Goal: Complete application form

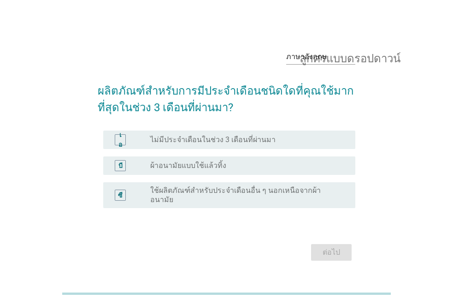
click at [227, 170] on div "ปุ่มวิทยุ[PERSON_NAME]เลือก ผ้าอนามัยแบบใช้แล้วทิ้ง" at bounding box center [245, 165] width 190 height 9
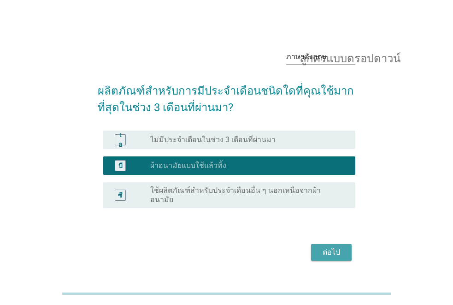
click at [328, 249] on font "ต่อไป" at bounding box center [331, 251] width 18 height 9
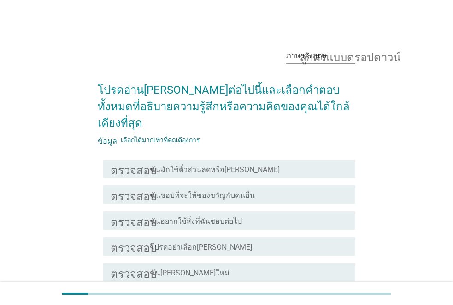
click at [205, 165] on font "ฉันมักใช้ตั๋วส่วนลดหรือ[PERSON_NAME]" at bounding box center [214, 169] width 129 height 9
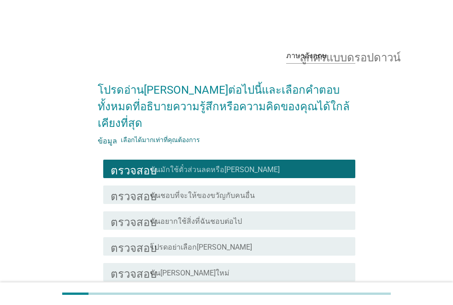
click at [199, 191] on font "ฉันชอบที่จะให้ของขวัญกับคนอื่น" at bounding box center [202, 195] width 105 height 9
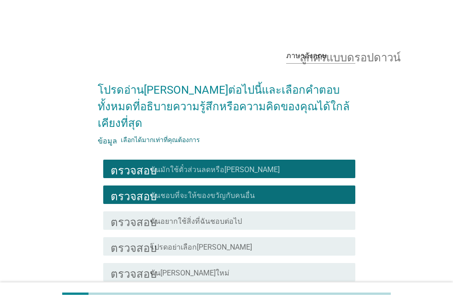
click at [195, 217] on font "ฉันอยากใช้สิ่งที่ฉันชอบต่อไป" at bounding box center [196, 221] width 92 height 9
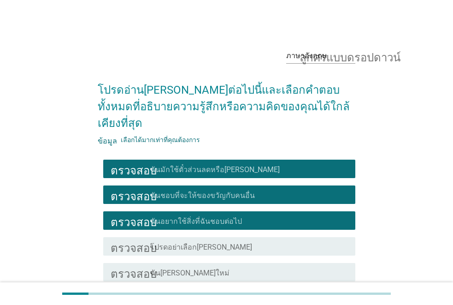
click at [197, 268] on font "ฉัน[PERSON_NAME]ใหม่" at bounding box center [189, 272] width 79 height 9
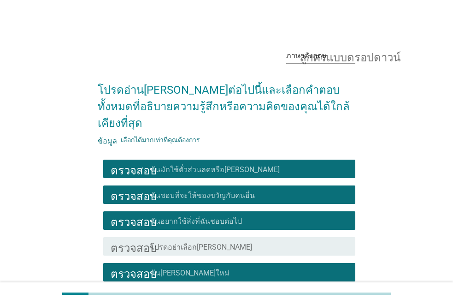
scroll to position [67, 0]
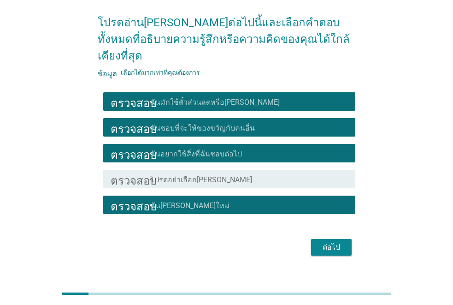
click at [327, 242] on font "ต่อไป" at bounding box center [331, 246] width 18 height 9
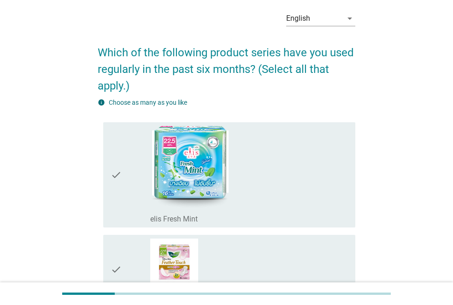
scroll to position [0, 0]
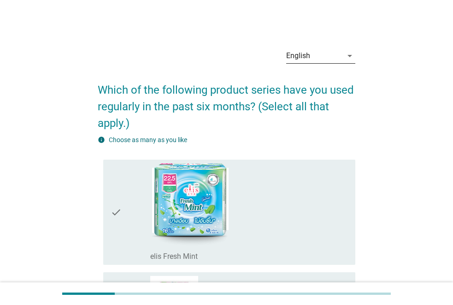
click at [340, 61] on div "English" at bounding box center [314, 55] width 56 height 15
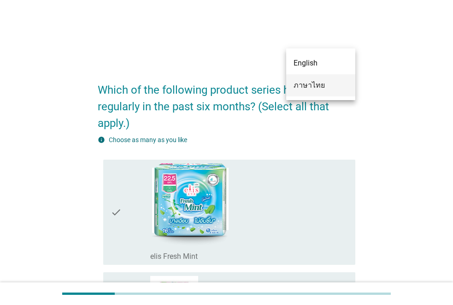
click at [322, 85] on div "ภาษาไทย" at bounding box center [320, 85] width 54 height 11
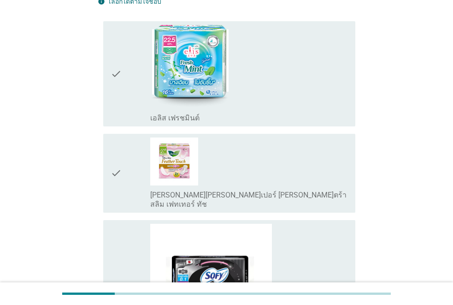
scroll to position [230, 0]
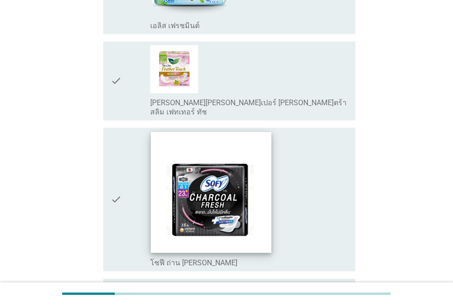
click at [264, 184] on img at bounding box center [211, 192] width 121 height 121
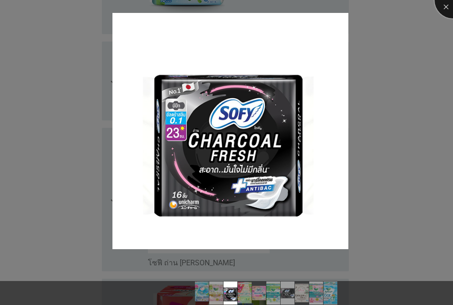
click at [443, 7] on div at bounding box center [452, 0] width 37 height 37
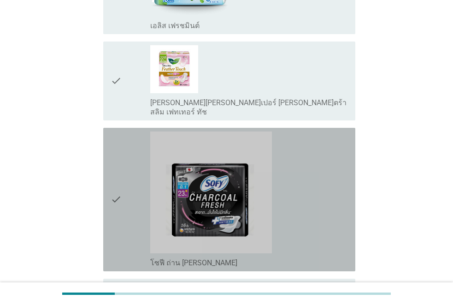
click at [111, 190] on icon "check" at bounding box center [116, 199] width 11 height 136
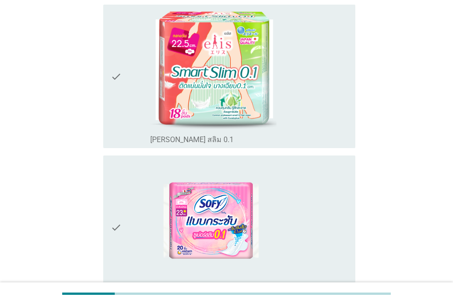
scroll to position [553, 0]
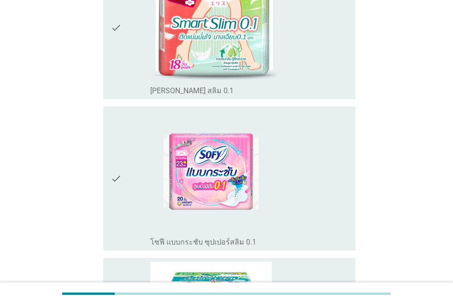
click at [116, 166] on icon "check" at bounding box center [116, 178] width 11 height 136
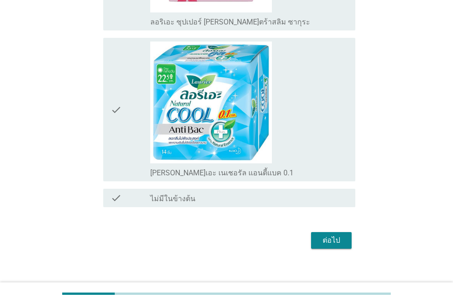
scroll to position [1335, 0]
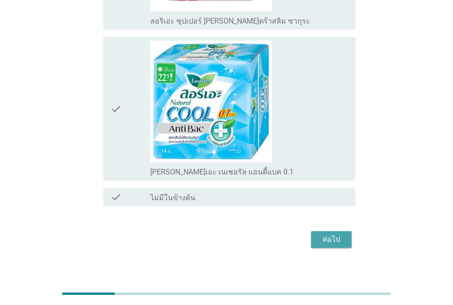
click at [334, 234] on div "ต่อไป" at bounding box center [331, 239] width 26 height 11
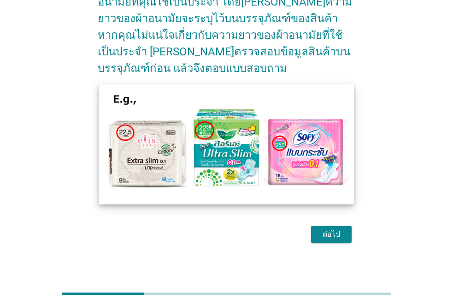
scroll to position [108, 0]
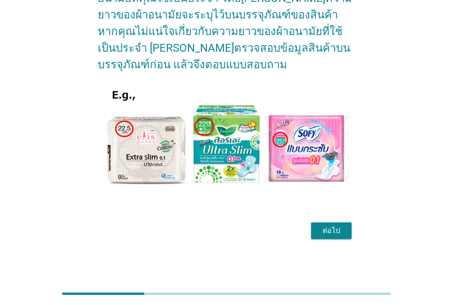
click at [338, 234] on div "ต่อไป" at bounding box center [331, 230] width 26 height 11
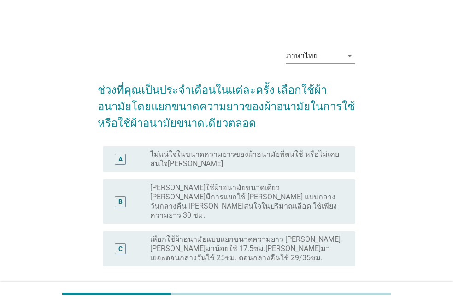
click at [302, 234] on label "เลือกใช้ผ้าอนามัยแบบแยกขนาดความยาว [PERSON_NAME] [PERSON_NAME]มาน้อยใช้ 17.5ซม.…" at bounding box center [245, 248] width 190 height 28
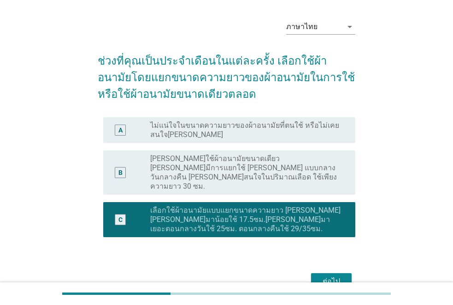
scroll to position [61, 0]
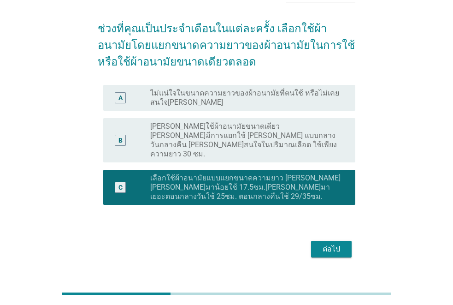
click at [347, 240] on button "ต่อไป" at bounding box center [331, 248] width 41 height 17
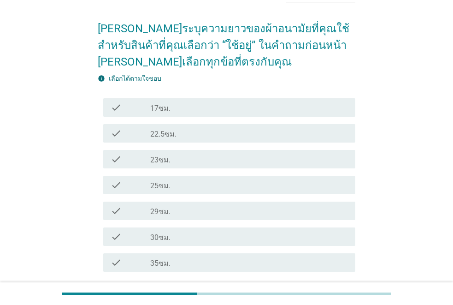
scroll to position [0, 0]
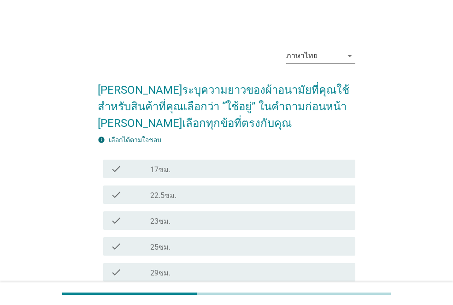
click at [249, 197] on div "check_box_outline_blank 22.5ซม." at bounding box center [249, 194] width 198 height 11
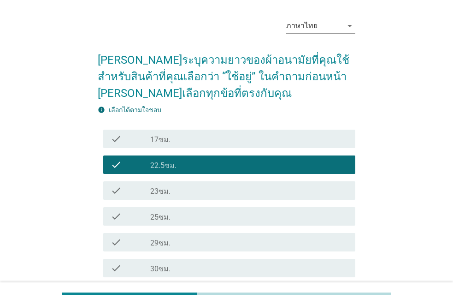
scroll to position [46, 0]
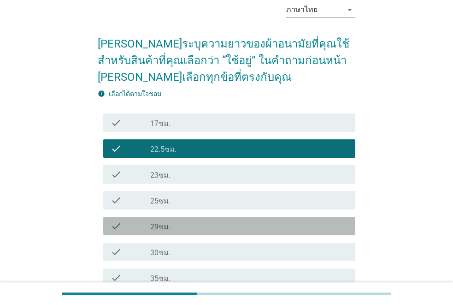
click at [223, 228] on div "check_box_outline_blank 29ซม." at bounding box center [249, 225] width 198 height 11
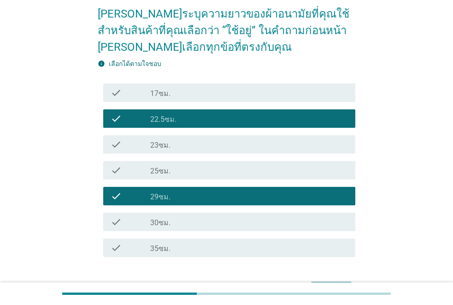
scroll to position [135, 0]
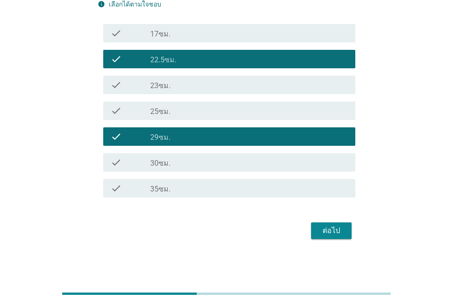
click at [336, 232] on div "ต่อไป" at bounding box center [331, 230] width 26 height 11
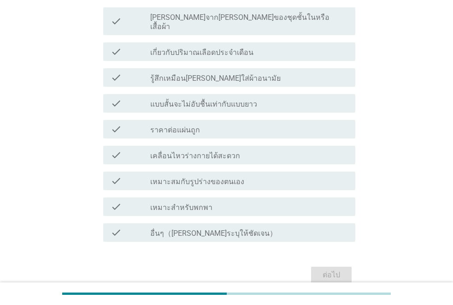
scroll to position [0, 0]
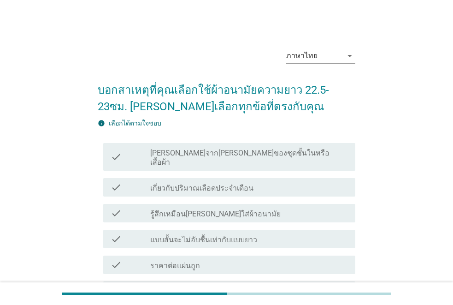
click at [300, 182] on div "check_box_outline_blank เกี่ยวกับปริมาณเลือดประจำเดือน" at bounding box center [249, 187] width 198 height 11
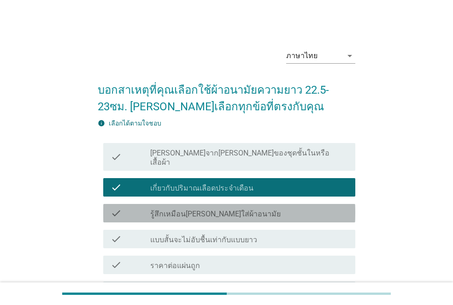
click at [258, 208] on div "check_box_outline_blank รู้สึกเหมือน[PERSON_NAME]ใส่ผ้าอนามัย" at bounding box center [249, 212] width 198 height 11
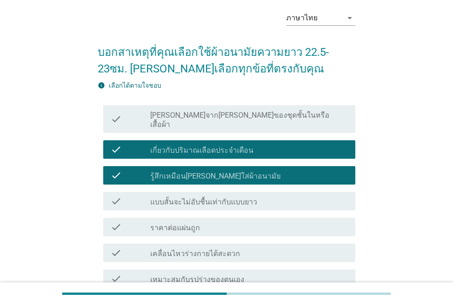
scroll to position [92, 0]
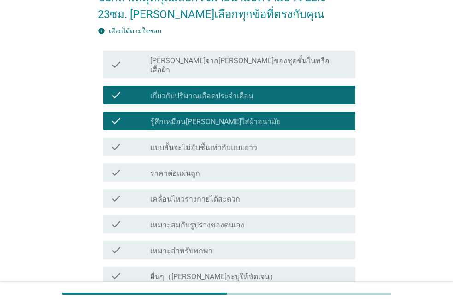
click at [262, 218] on div "check_box_outline_blank เหมาะสมกับรูปร่างของตนเอง" at bounding box center [249, 223] width 198 height 11
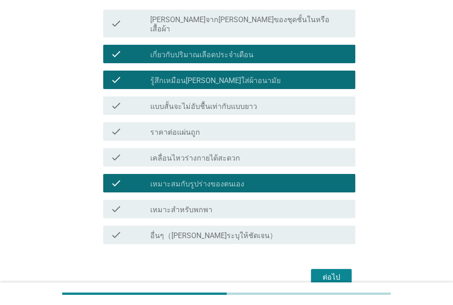
scroll to position [170, 0]
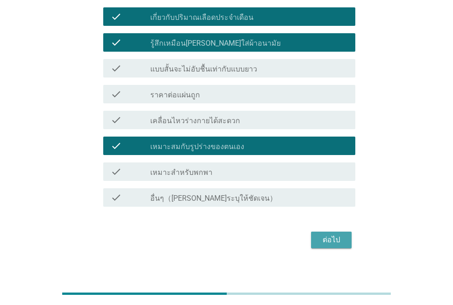
click at [322, 234] on div "ต่อไป" at bounding box center [331, 239] width 26 height 11
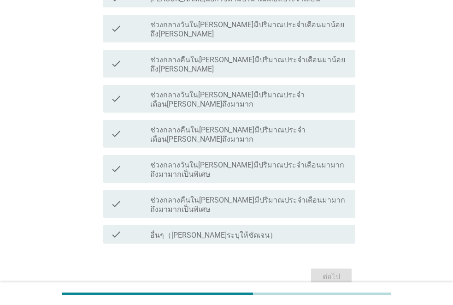
scroll to position [0, 0]
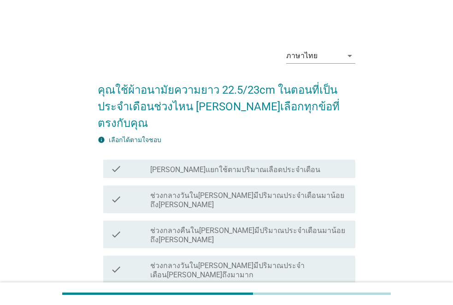
click at [229, 191] on label "ช่วงกลางวันใน[PERSON_NAME]มีปริมาณประจำเดือนมาน้อยถึง[PERSON_NAME]" at bounding box center [249, 200] width 198 height 18
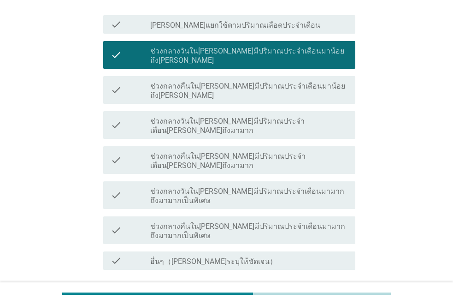
scroll to position [145, 0]
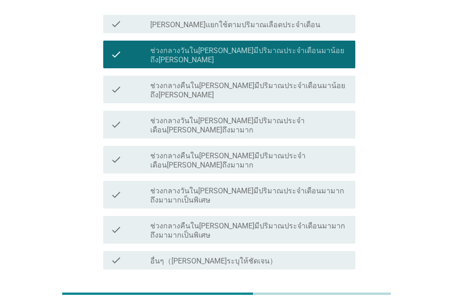
click at [335, 297] on div "ต่อไป" at bounding box center [331, 302] width 26 height 11
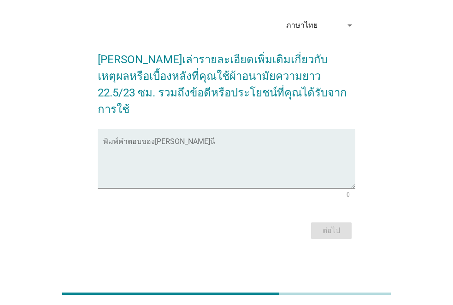
scroll to position [0, 0]
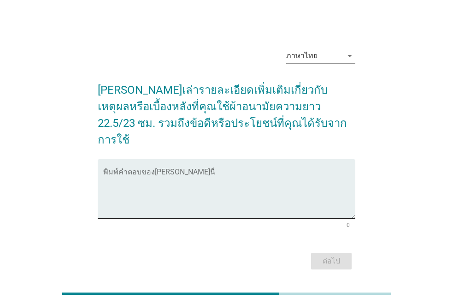
click at [229, 195] on textarea "พิมพ์คำตอบของคุณ ที่นี่" at bounding box center [229, 194] width 252 height 48
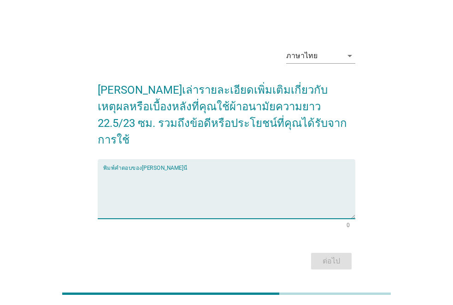
type textarea ":"
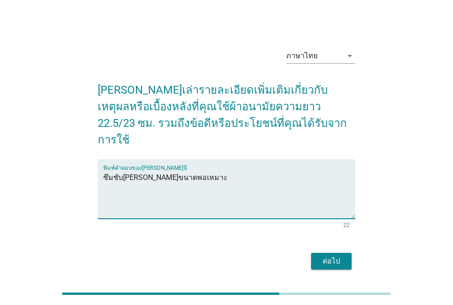
type textarea "ซึมซับ[PERSON_NAME]ขนาดพอเหมาะ"
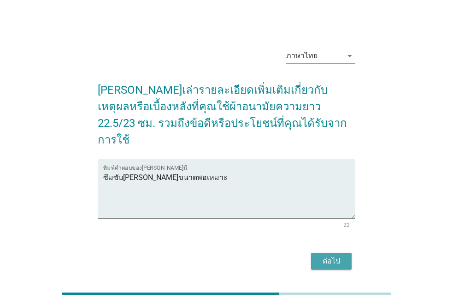
click at [336, 255] on div "ต่อไป" at bounding box center [331, 260] width 26 height 11
